Goal: Task Accomplishment & Management: Manage account settings

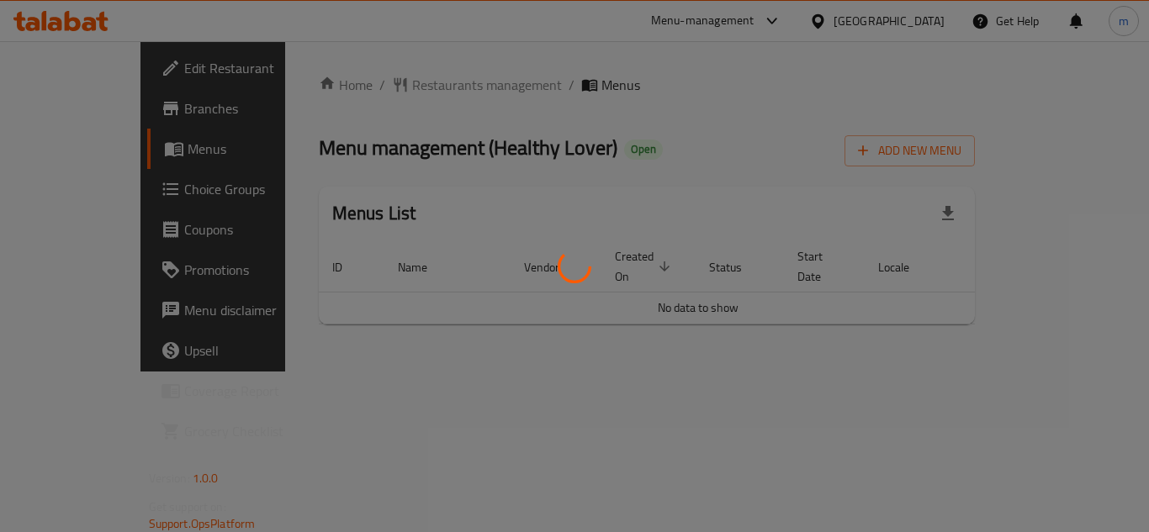
click at [95, 187] on div at bounding box center [574, 266] width 1149 height 532
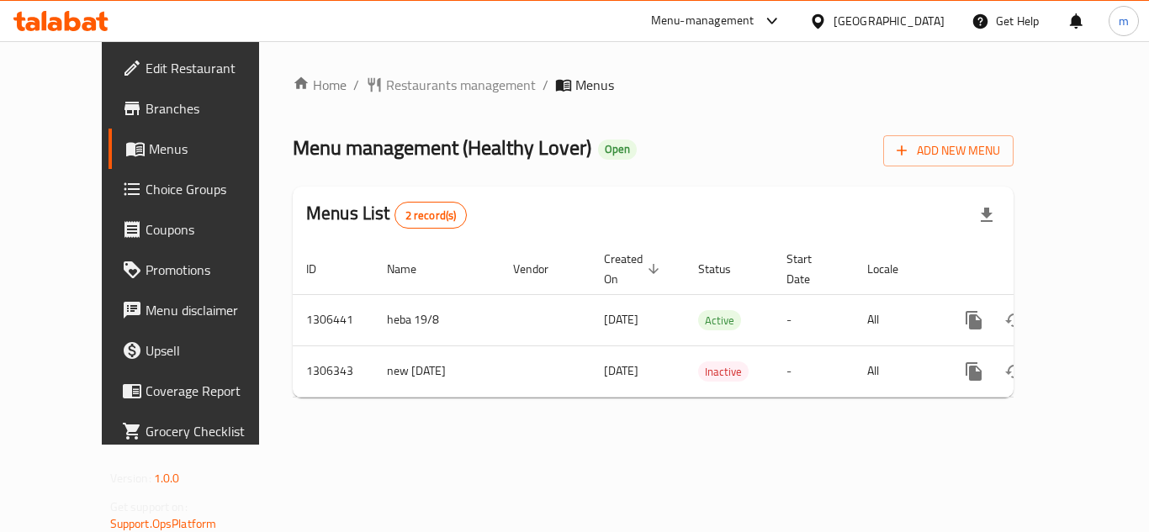
click at [145, 197] on span "Choice Groups" at bounding box center [212, 189] width 135 height 20
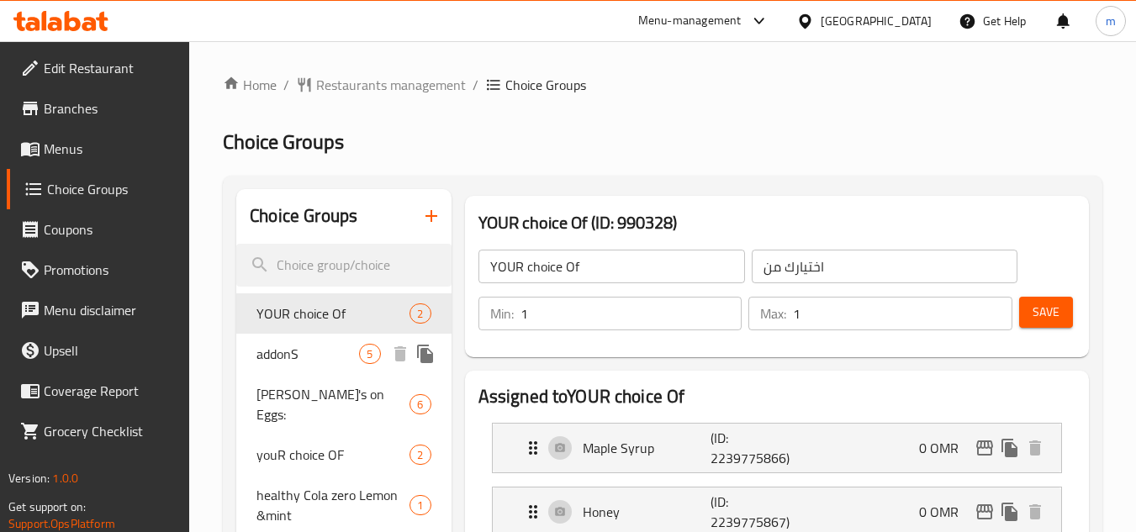
click at [290, 350] on span "addonS" at bounding box center [308, 354] width 103 height 20
type input "addonS"
type input "اضافات"
type input "0"
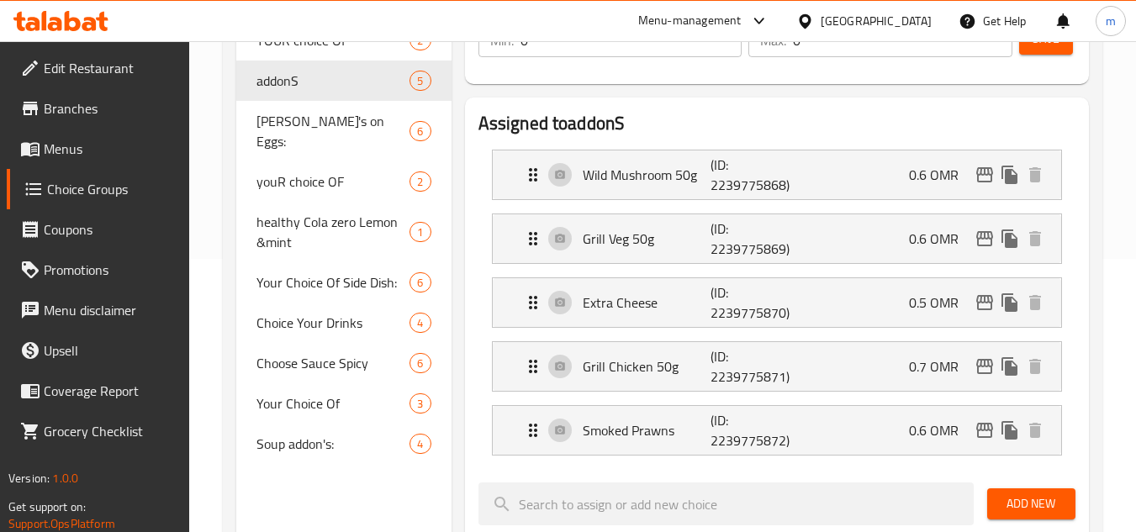
scroll to position [280, 0]
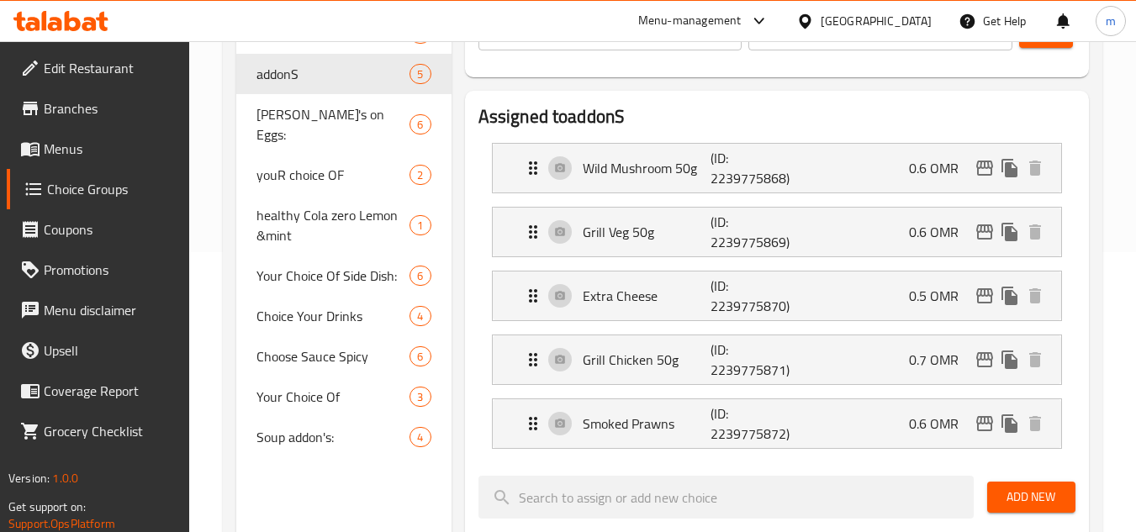
click at [921, 15] on div "[GEOGRAPHIC_DATA]" at bounding box center [876, 21] width 111 height 19
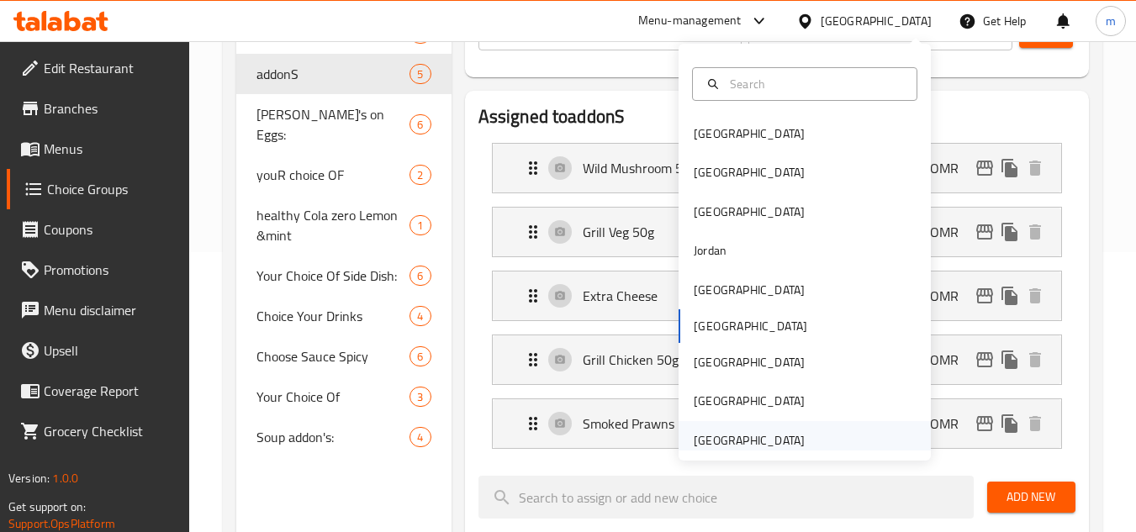
click at [704, 424] on div "[GEOGRAPHIC_DATA]" at bounding box center [749, 440] width 138 height 39
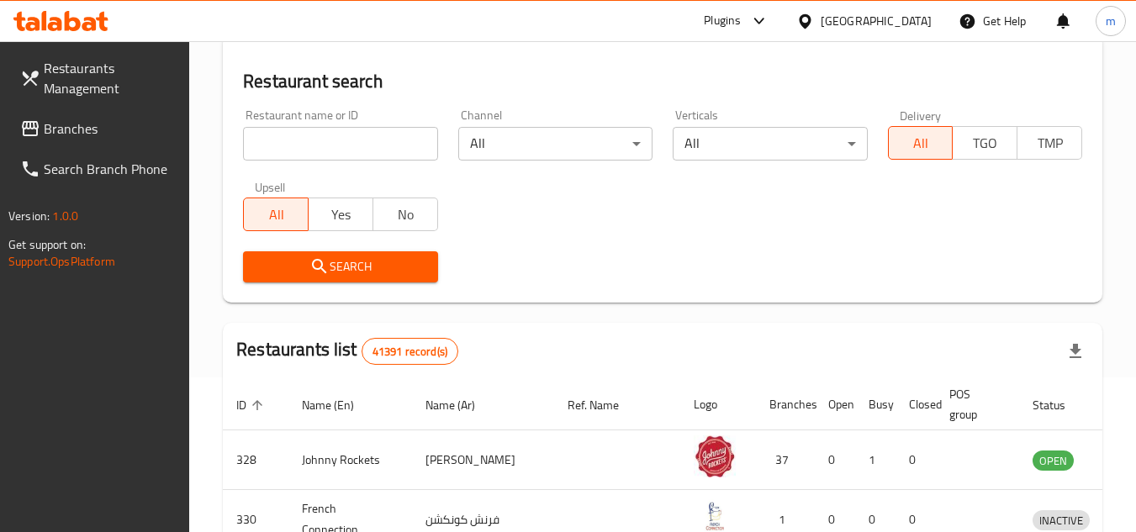
scroll to position [280, 0]
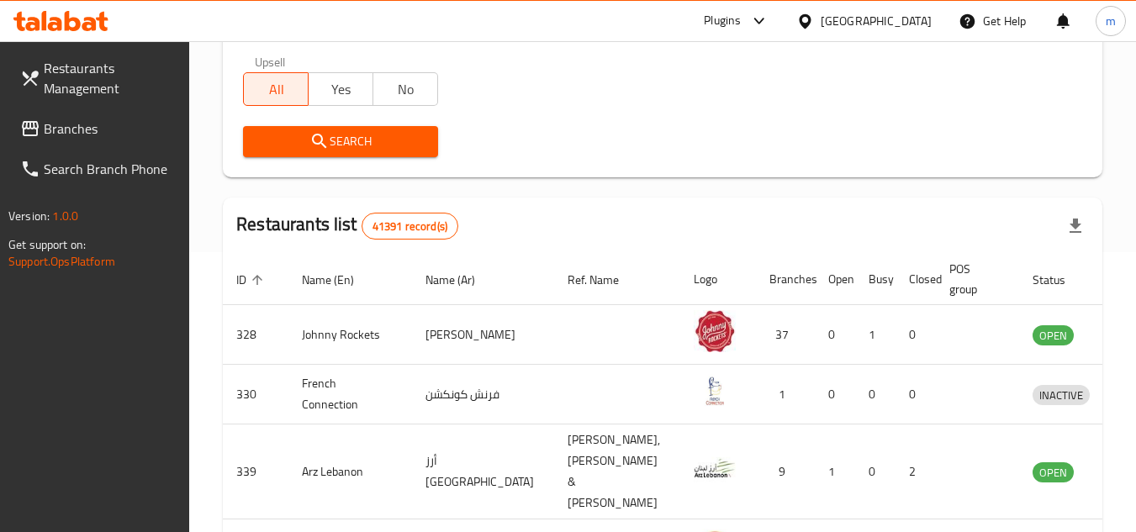
click at [70, 125] on span "Branches" at bounding box center [110, 129] width 133 height 20
